Goal: Information Seeking & Learning: Learn about a topic

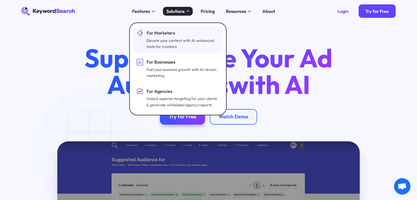
click at [194, 45] on div "Elevate your content with AI-enhanced tools for creators" at bounding box center [182, 44] width 72 height 12
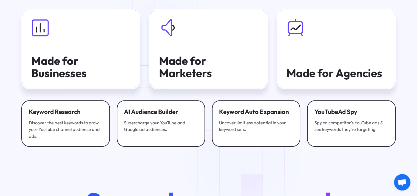
scroll to position [1158, 0]
